Goal: Task Accomplishment & Management: Use online tool/utility

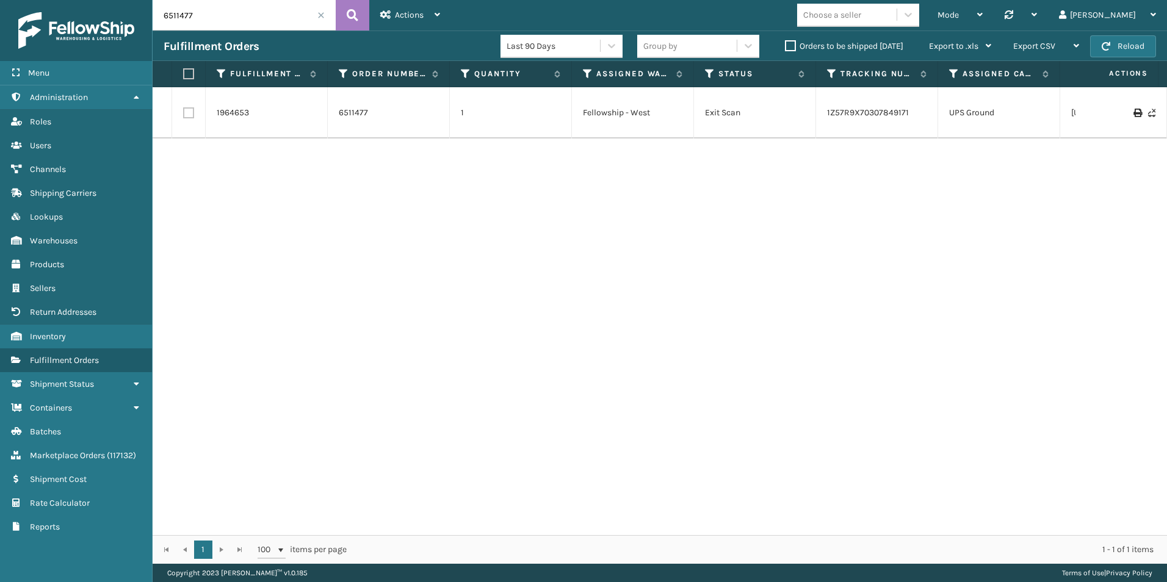
drag, startPoint x: 178, startPoint y: 16, endPoint x: 153, endPoint y: 16, distance: 24.4
click at [153, 16] on input "6511477" at bounding box center [244, 15] width 183 height 31
paste input "21059"
click at [352, 16] on icon at bounding box center [353, 15] width 12 height 18
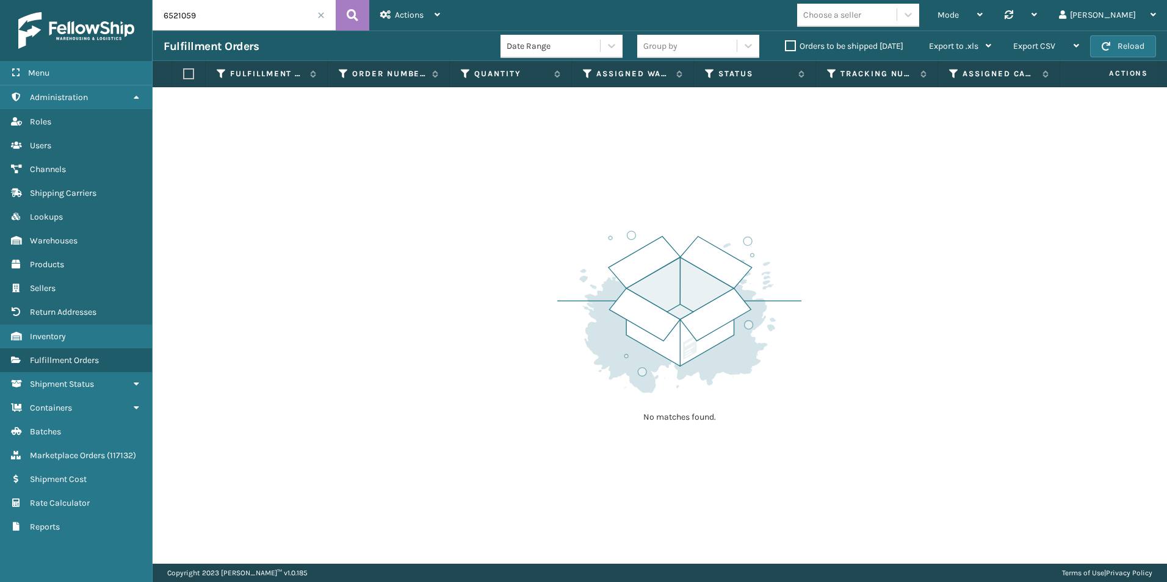
drag, startPoint x: 220, startPoint y: 18, endPoint x: 165, endPoint y: 23, distance: 55.8
click at [137, 0] on div "Menu Administration Roles Users Channels Shipping Carriers Lookups Warehouses P…" at bounding box center [583, 0] width 1167 height 0
paste input "02150"
type input "6502150"
click at [360, 24] on button at bounding box center [353, 15] width 34 height 31
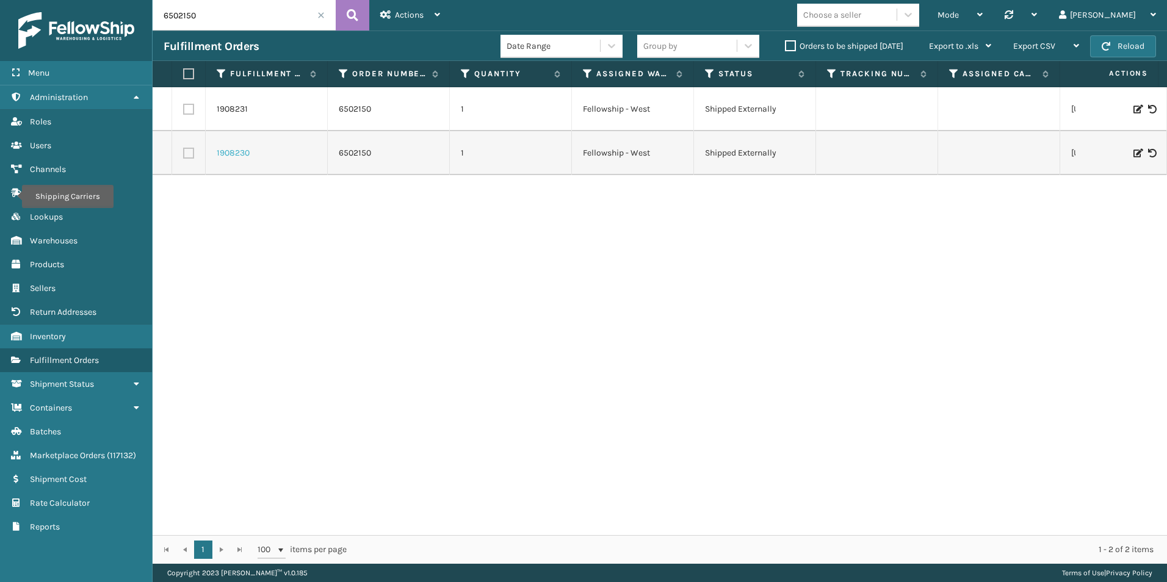
click at [241, 152] on link "1908230" at bounding box center [233, 153] width 33 height 12
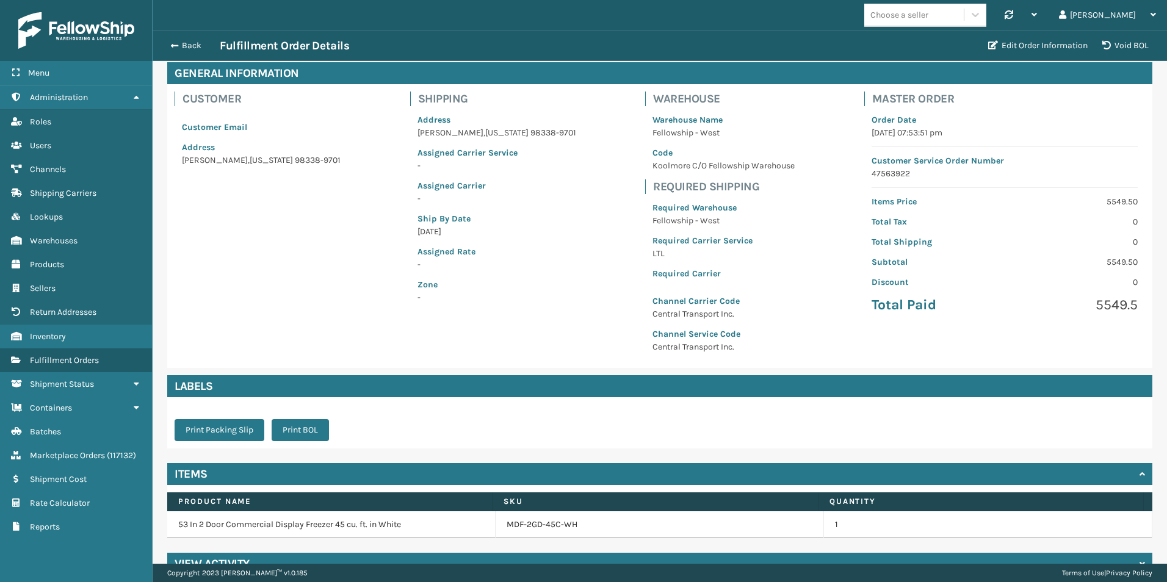
scroll to position [81, 0]
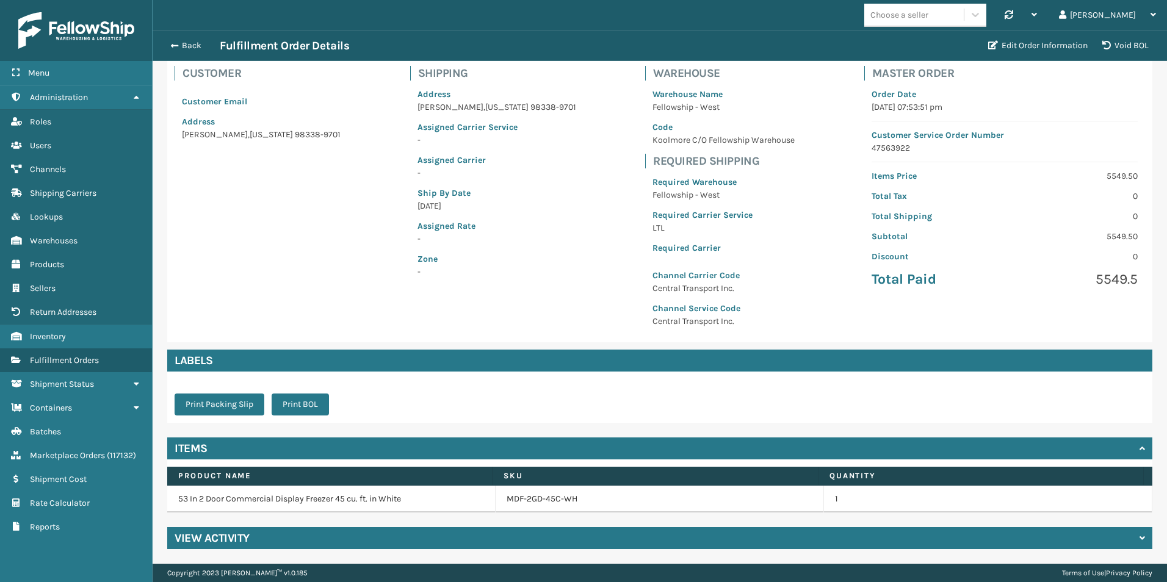
click at [214, 544] on h4 "View Activity" at bounding box center [212, 538] width 75 height 15
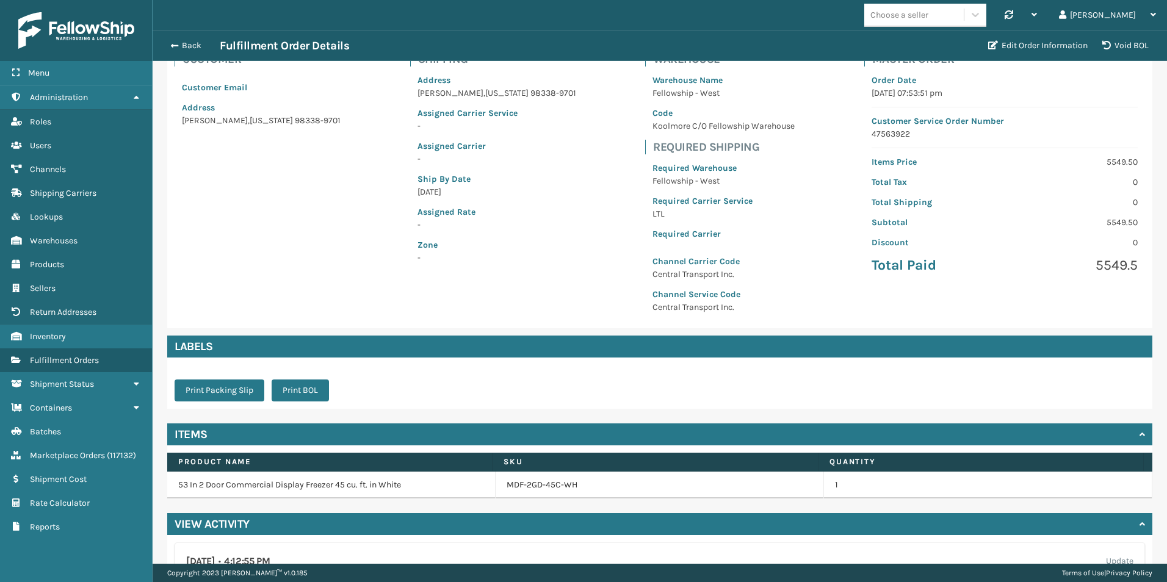
scroll to position [94, 0]
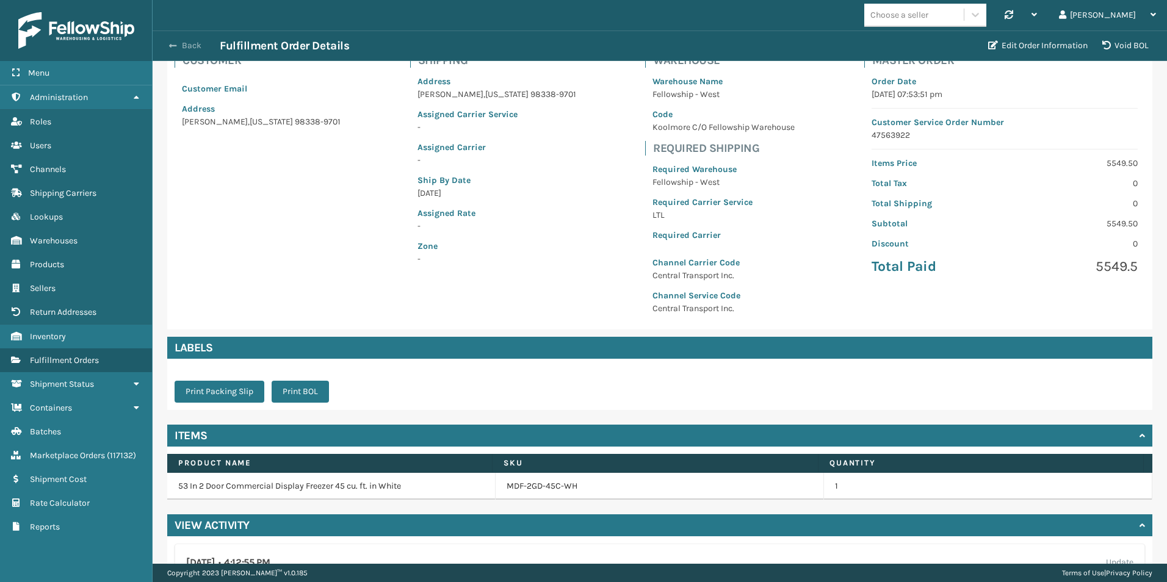
click at [179, 44] on button "Back" at bounding box center [192, 45] width 56 height 11
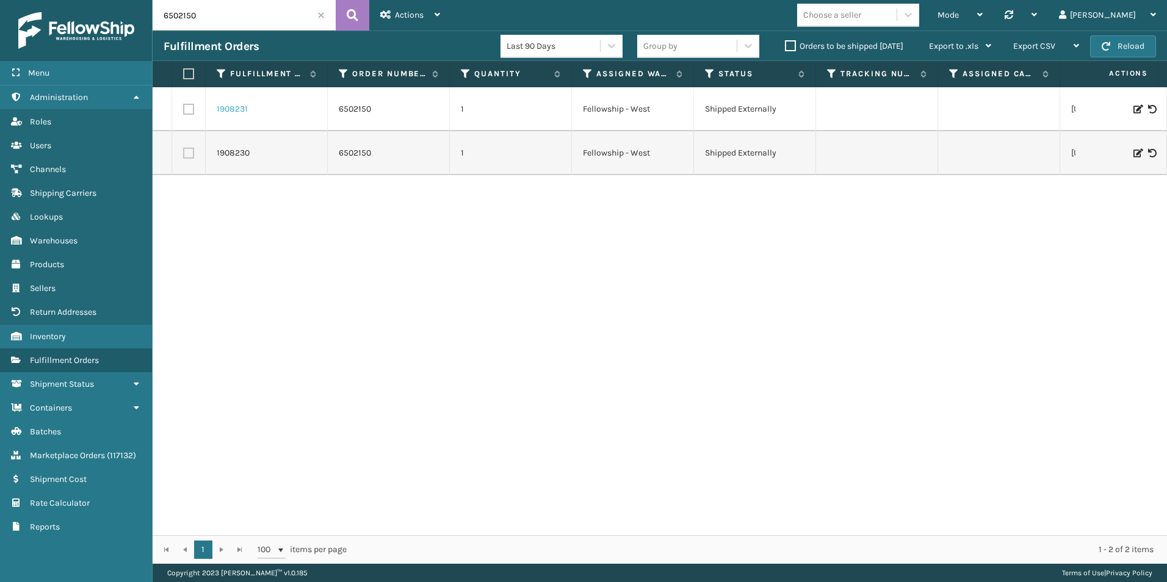
click at [230, 109] on link "1908231" at bounding box center [232, 109] width 31 height 12
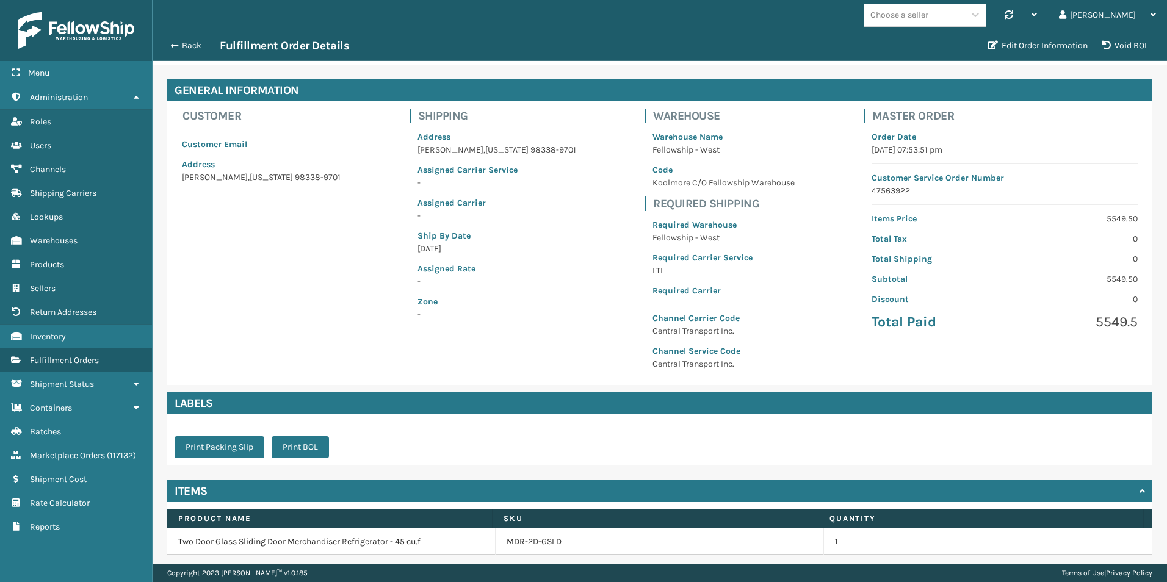
scroll to position [81, 0]
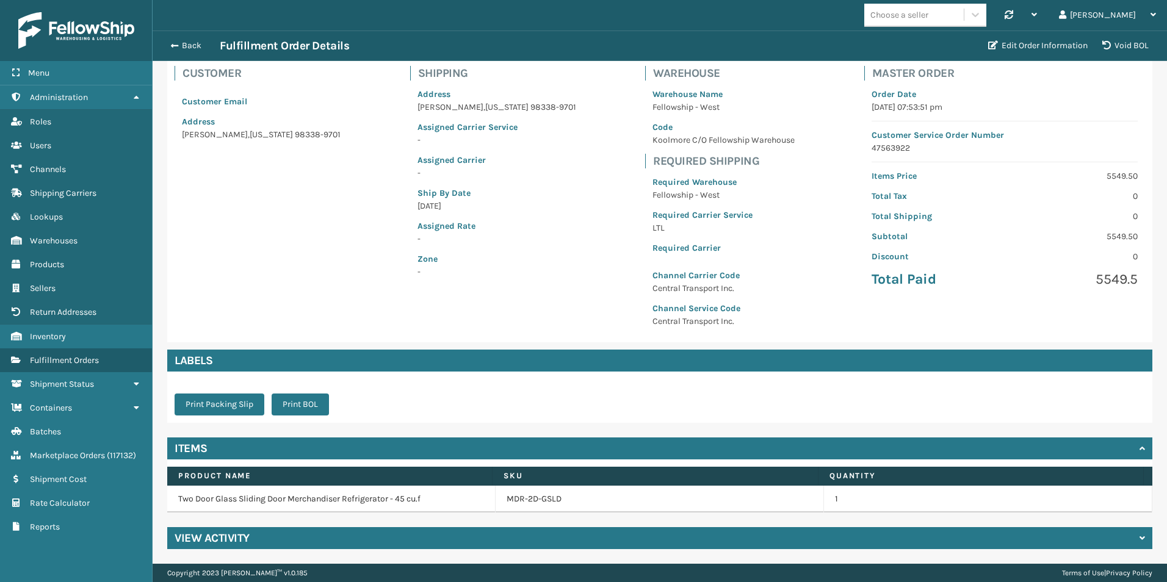
click at [228, 537] on h4 "View Activity" at bounding box center [212, 538] width 75 height 15
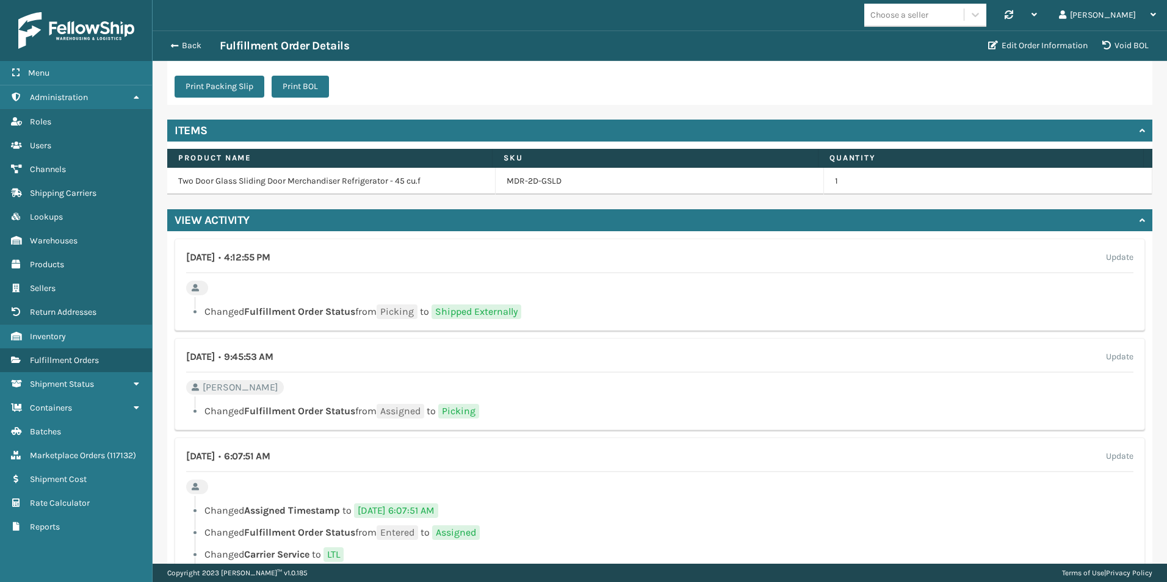
scroll to position [460, 0]
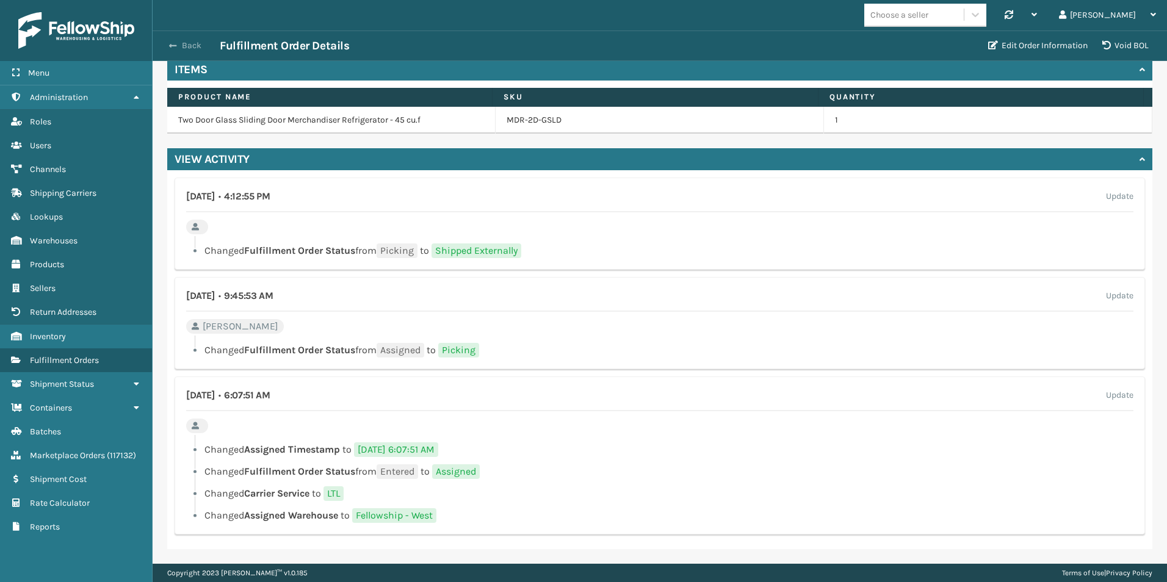
click at [175, 44] on span "button" at bounding box center [172, 46] width 7 height 9
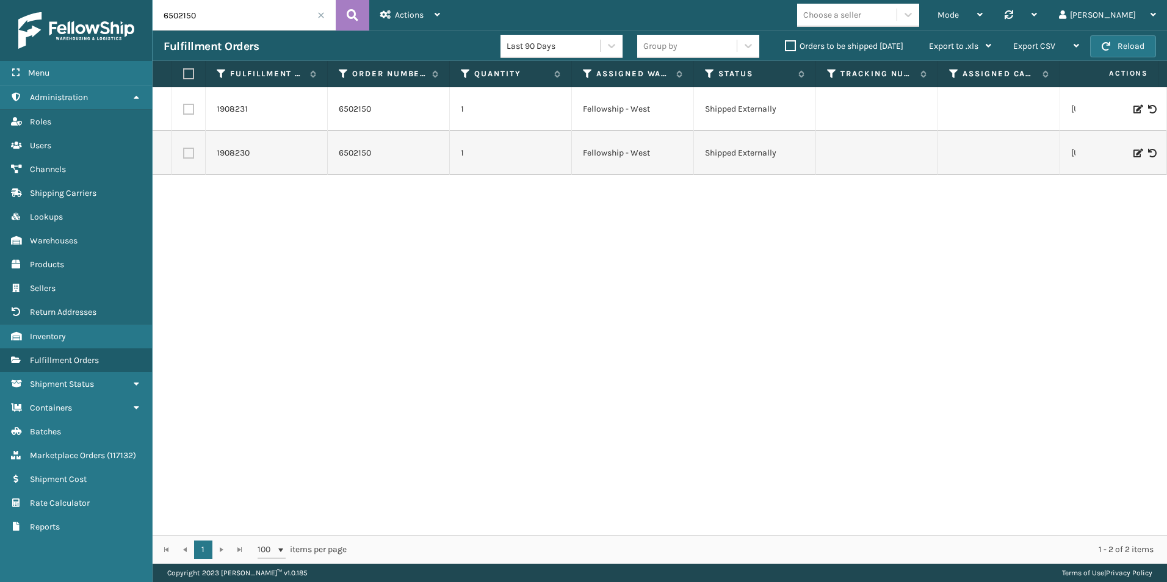
click at [793, 46] on label "Orders to be shipped [DATE]" at bounding box center [844, 46] width 118 height 10
click at [786, 46] on input "Orders to be shipped [DATE]" at bounding box center [785, 43] width 1 height 8
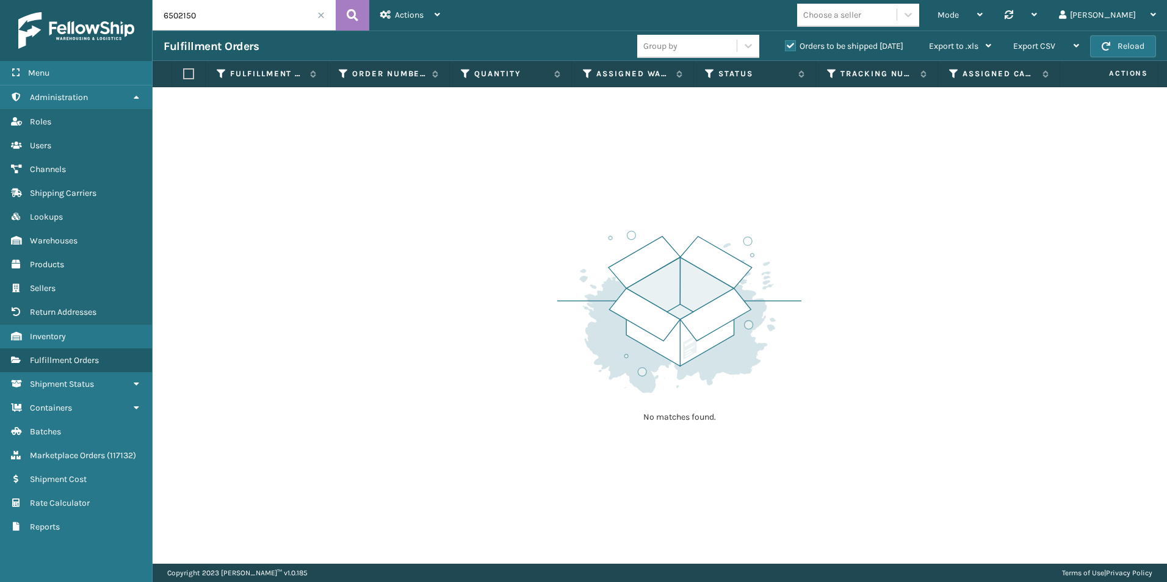
click at [321, 15] on span at bounding box center [320, 15] width 7 height 7
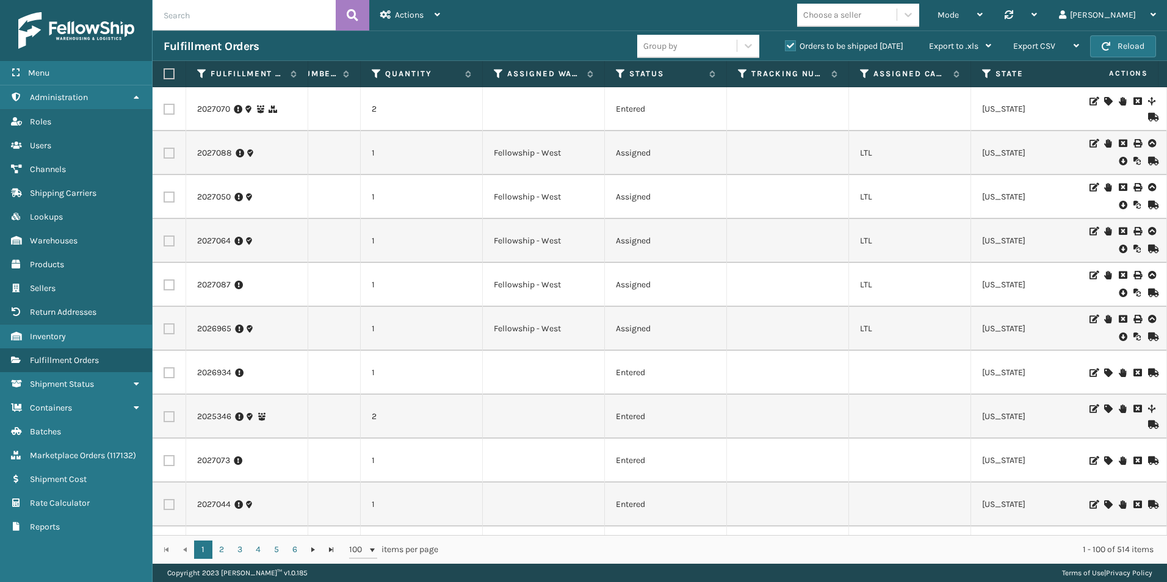
scroll to position [0, 86]
click at [503, 72] on icon at bounding box center [502, 73] width 10 height 11
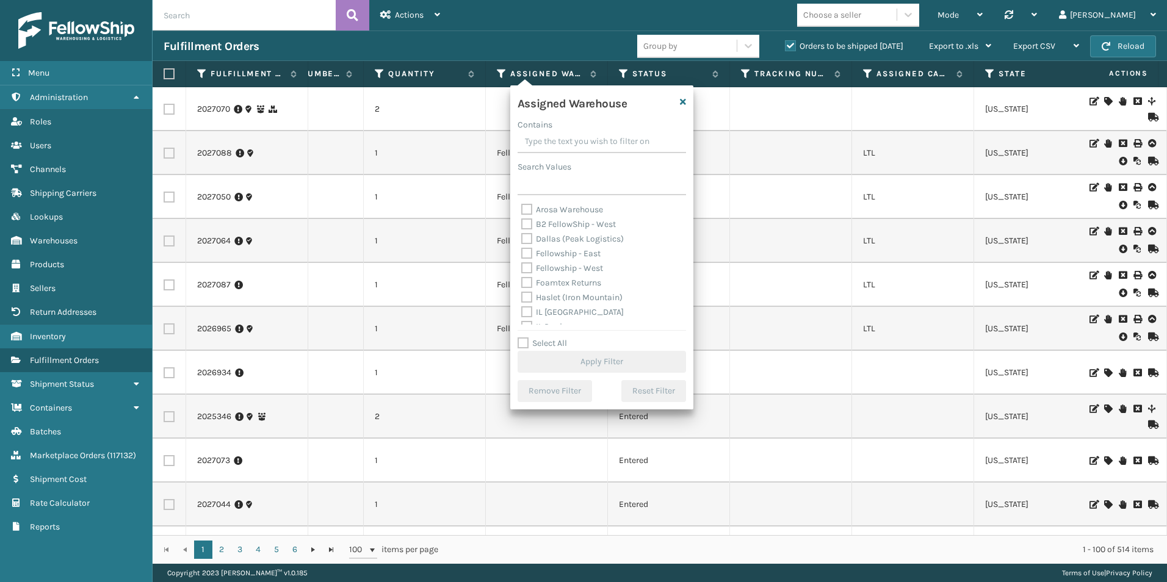
click at [524, 270] on label "Fellowship - West" at bounding box center [562, 268] width 82 height 10
click at [522, 269] on input "Fellowship - West" at bounding box center [521, 265] width 1 height 8
checkbox input "true"
click at [592, 355] on button "Apply Filter" at bounding box center [602, 362] width 168 height 22
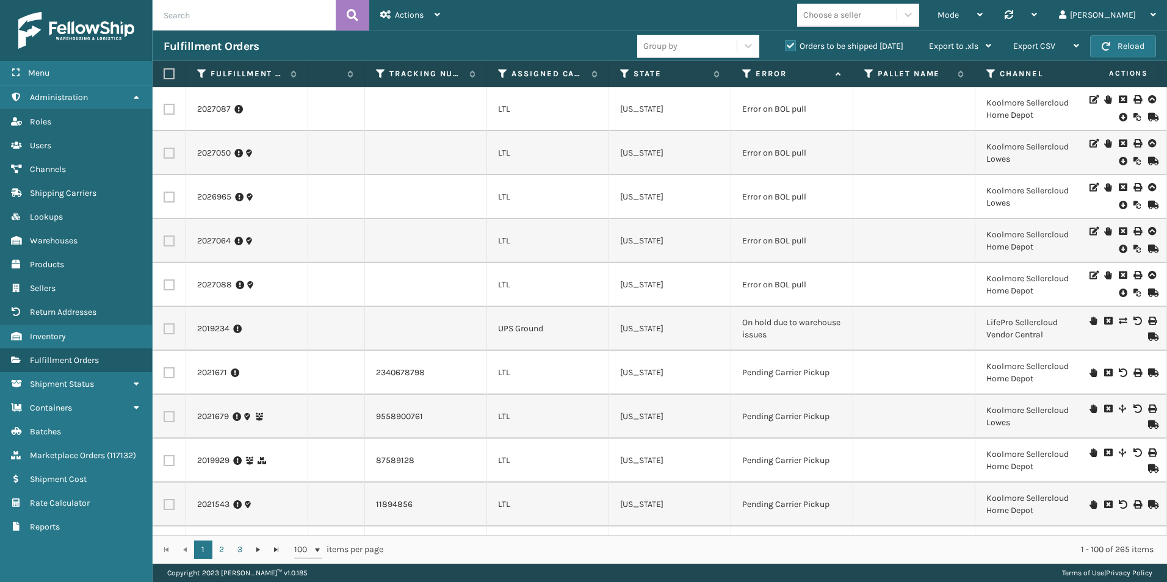
scroll to position [0, 0]
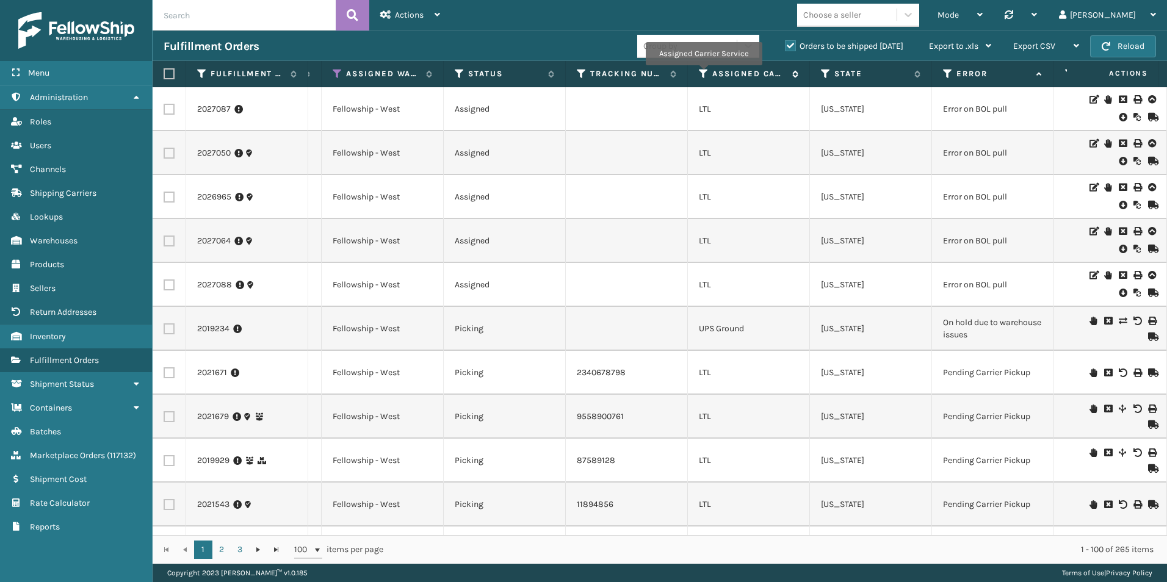
click at [703, 74] on icon at bounding box center [704, 73] width 10 height 11
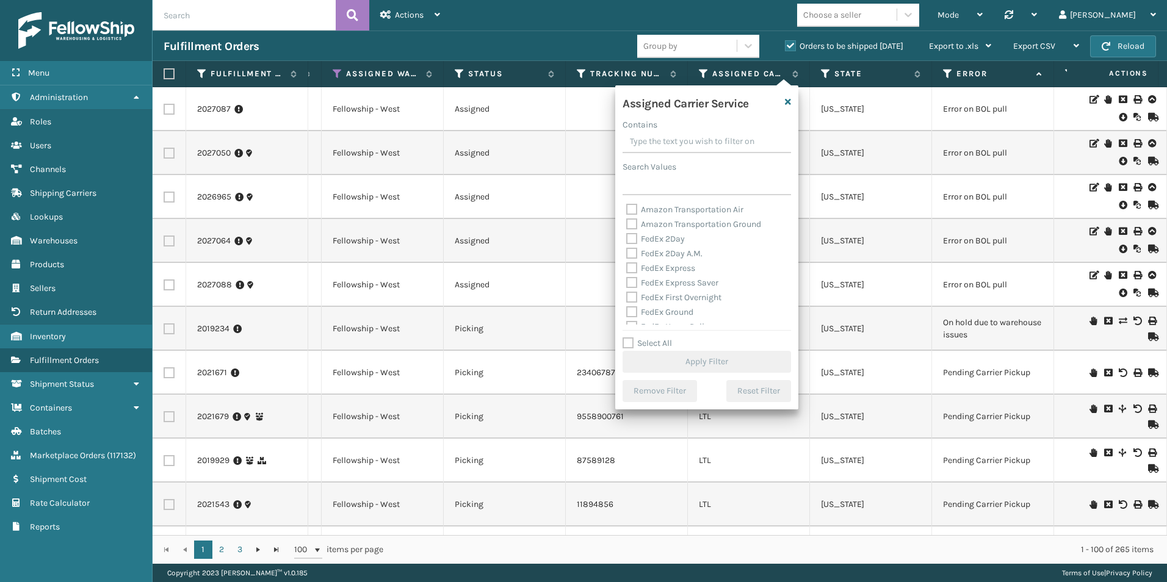
click at [627, 340] on label "Select All" at bounding box center [647, 343] width 49 height 10
click at [627, 338] on input "Select All" at bounding box center [714, 336] width 183 height 1
checkbox input "true"
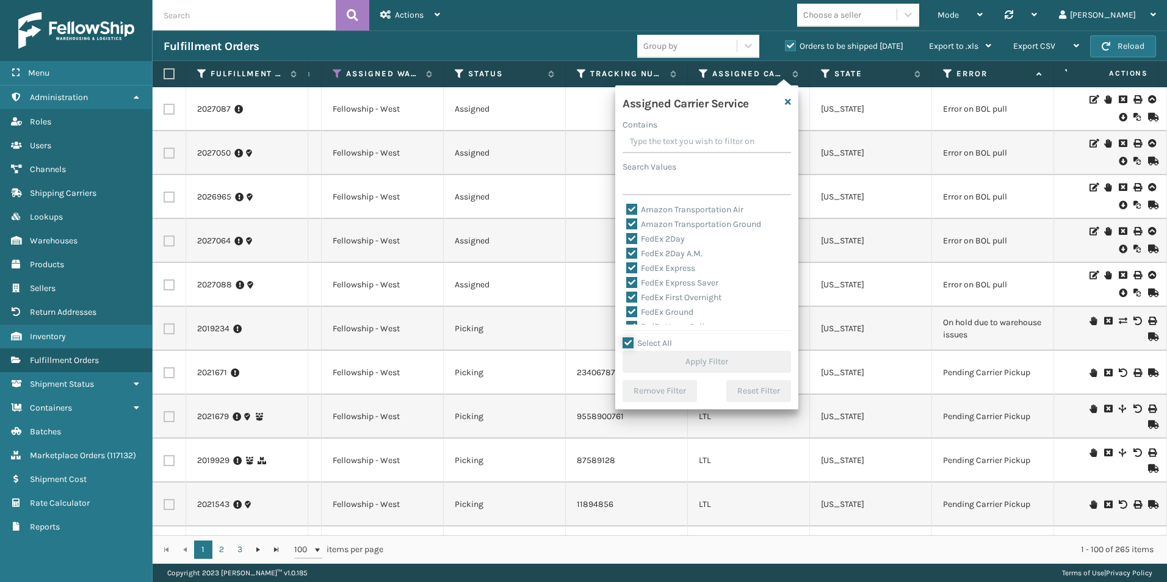
checkbox input "true"
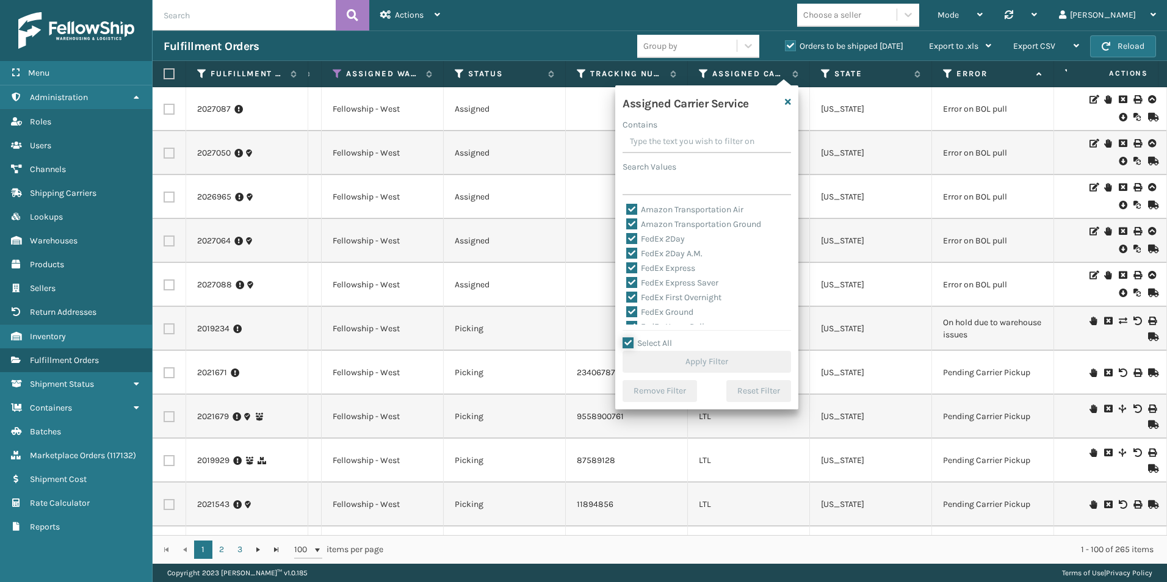
checkbox input "true"
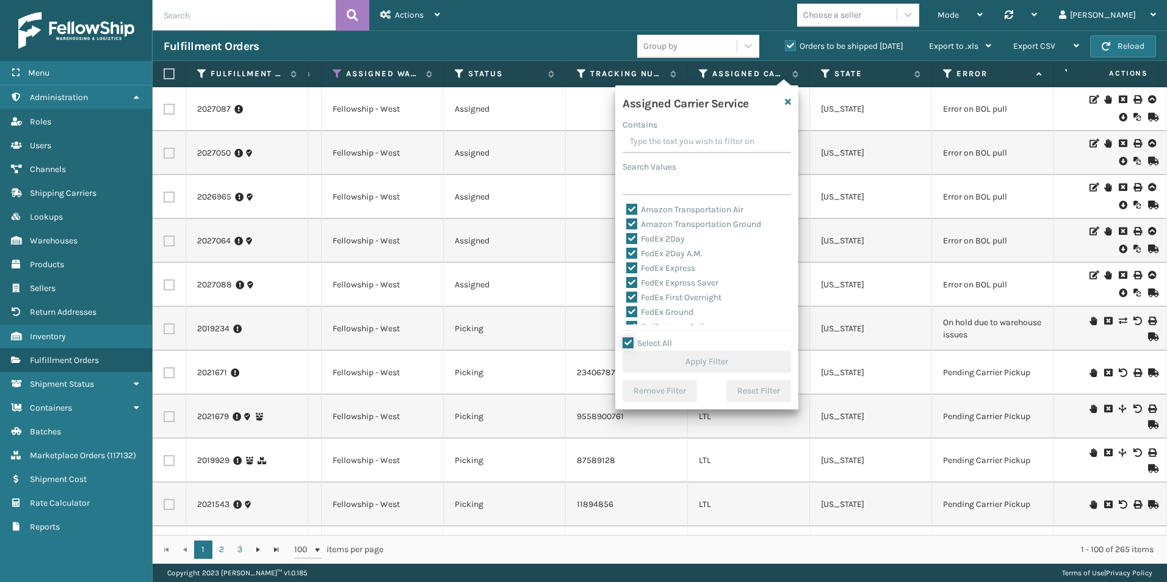
checkbox input "true"
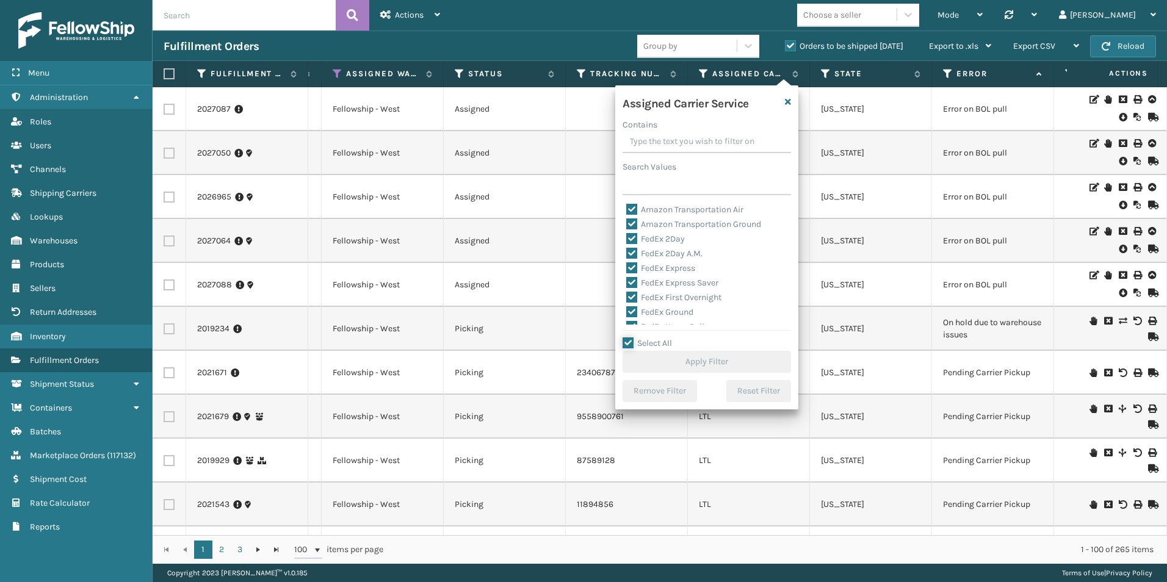
checkbox input "true"
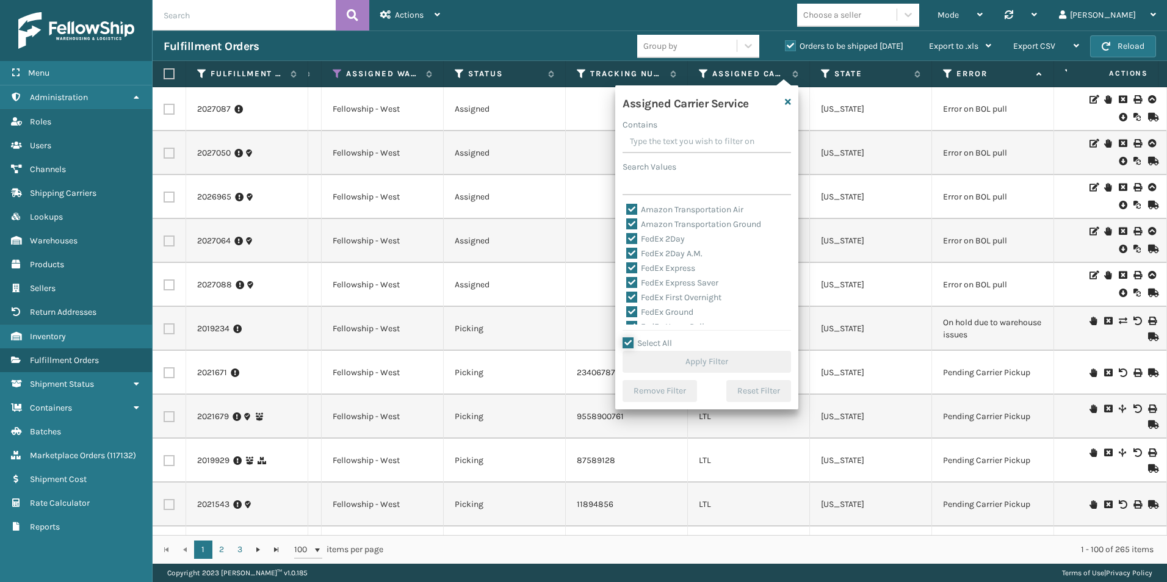
checkbox input "true"
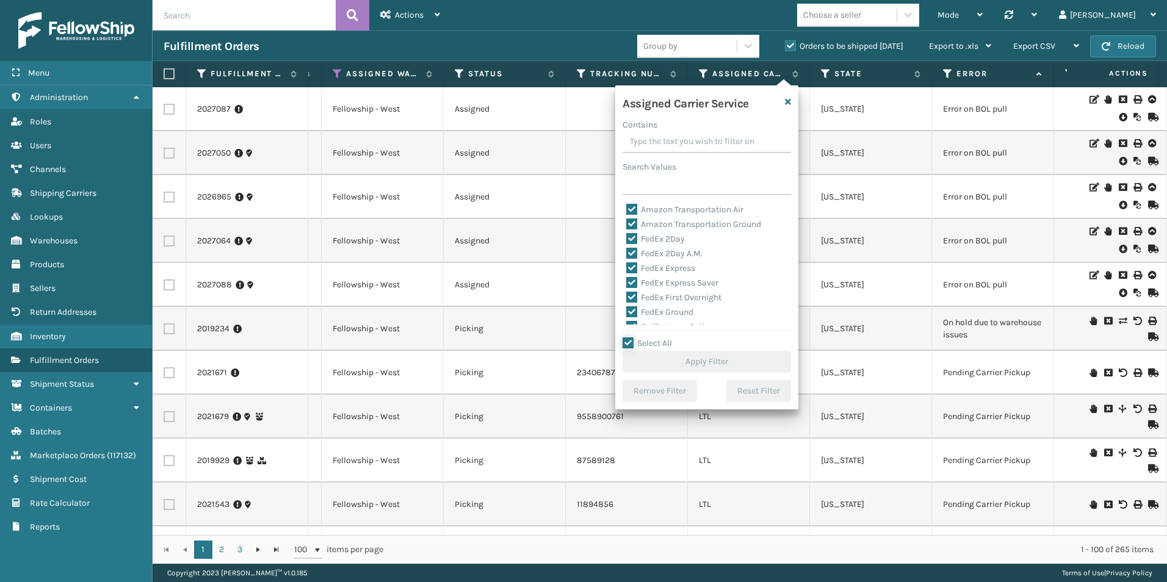
checkbox input "true"
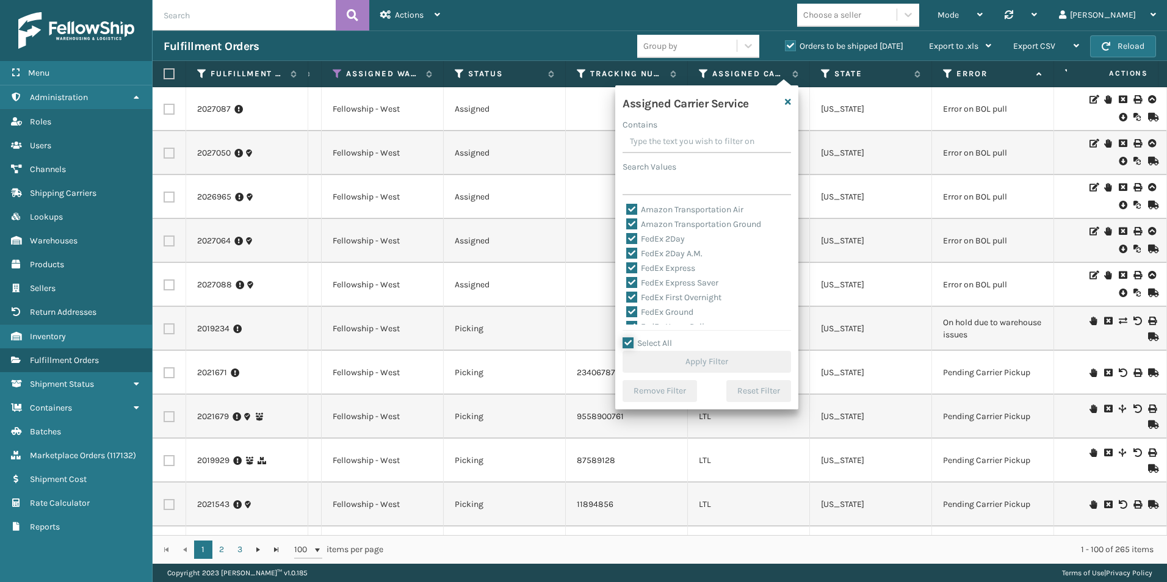
checkbox input "true"
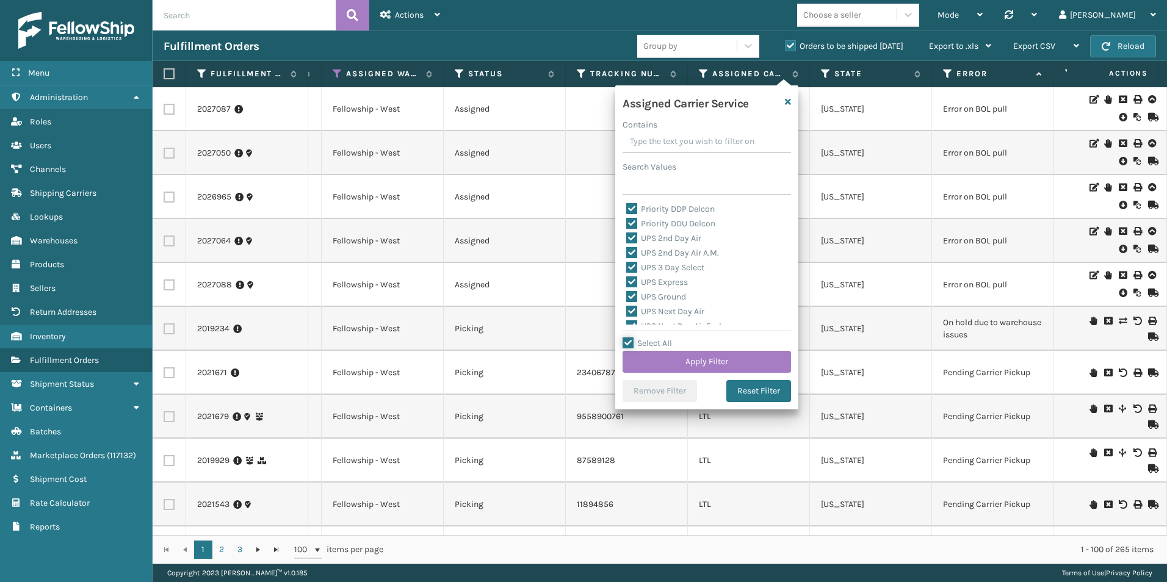
scroll to position [132, 0]
drag, startPoint x: 632, startPoint y: 253, endPoint x: 715, endPoint y: 292, distance: 91.8
click at [633, 253] on label "LTL" at bounding box center [639, 253] width 27 height 10
click at [627, 253] on input "LTL" at bounding box center [626, 251] width 1 height 8
checkbox input "false"
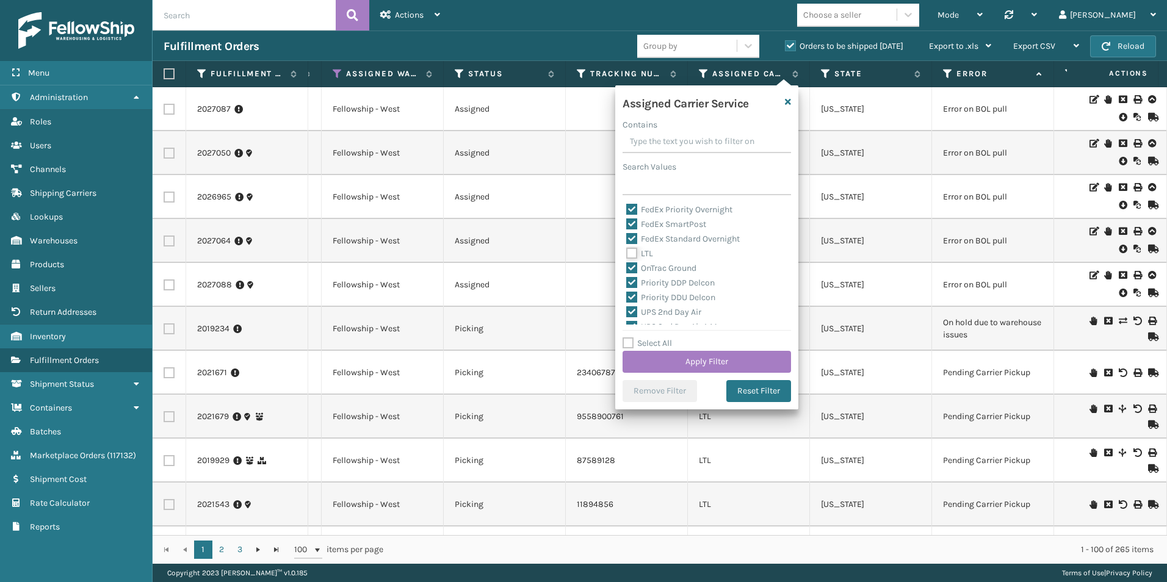
checkbox input "false"
click at [722, 359] on button "Apply Filter" at bounding box center [707, 362] width 168 height 22
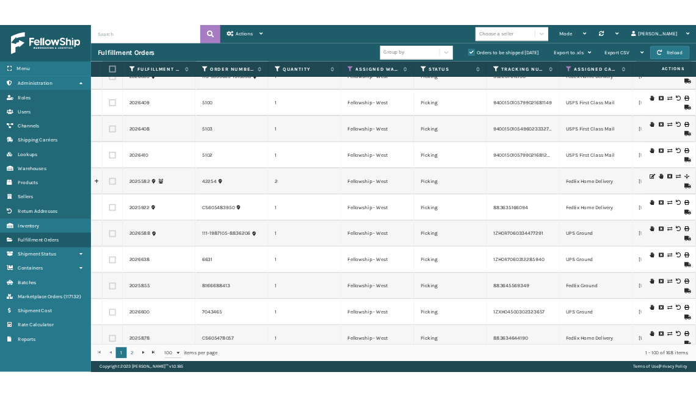
scroll to position [610, 0]
